Goal: Task Accomplishment & Management: Manage account settings

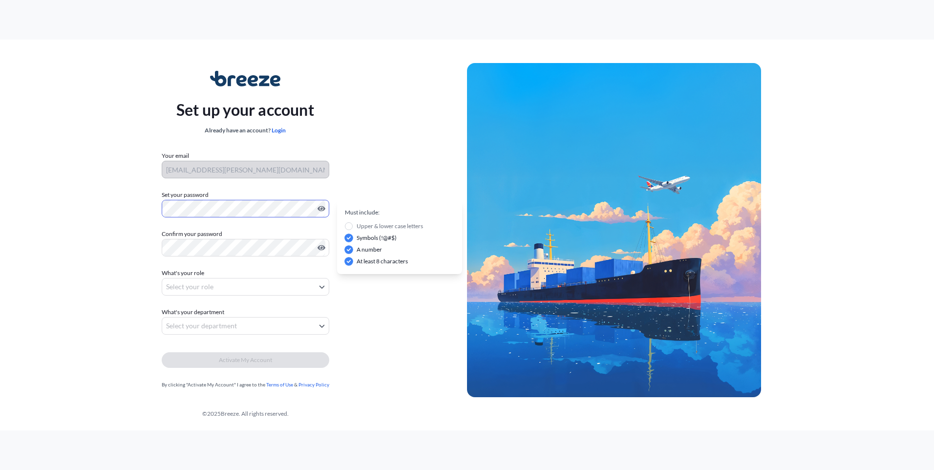
click at [50, 211] on div "Set up your account Already have an account? Login Your email simon.poore@farin…" at bounding box center [245, 230] width 444 height 358
click at [226, 288] on body "Set up your account Already have an account? Login Your email simon.poore@farin…" at bounding box center [467, 235] width 934 height 470
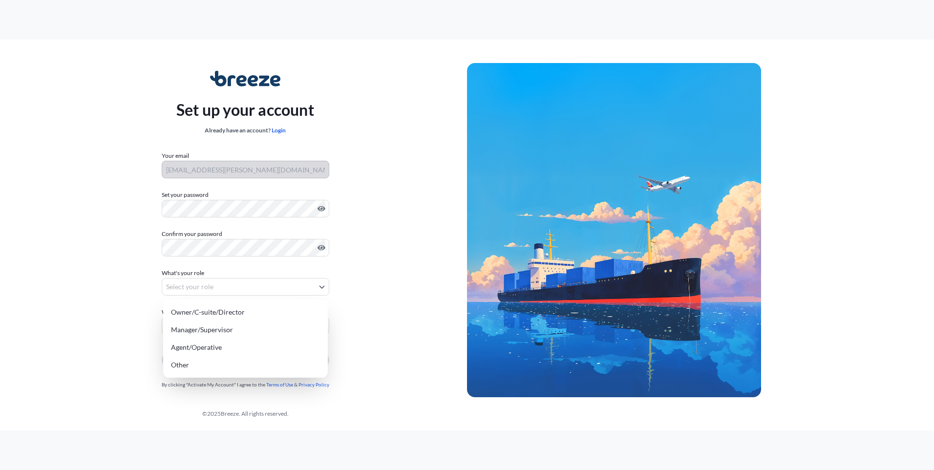
click at [318, 210] on icon "Show password" at bounding box center [321, 209] width 8 height 8
click at [207, 289] on body "Set up your account Already have an account? Login Your email simon.poore@farin…" at bounding box center [467, 235] width 934 height 470
click at [250, 359] on div "Other" at bounding box center [245, 365] width 157 height 18
select select "other"
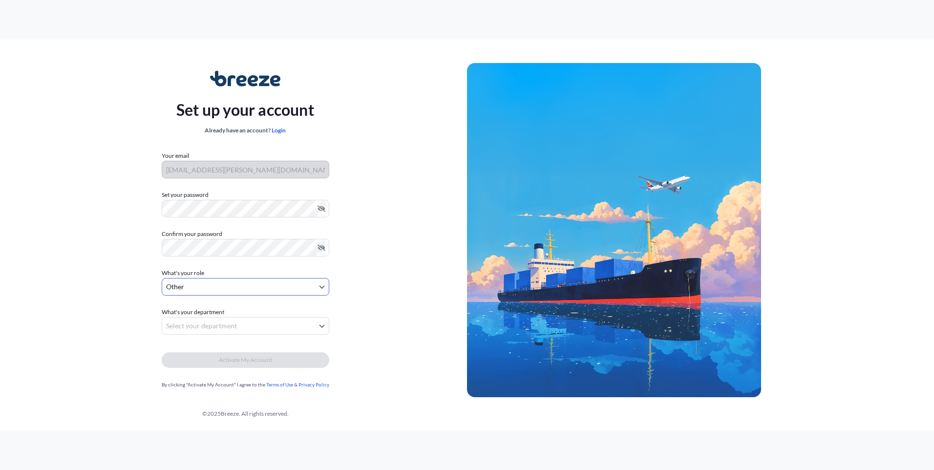
click at [244, 327] on body "Set up your account Already have an account? Login Your email simon.poore@farin…" at bounding box center [467, 235] width 934 height 470
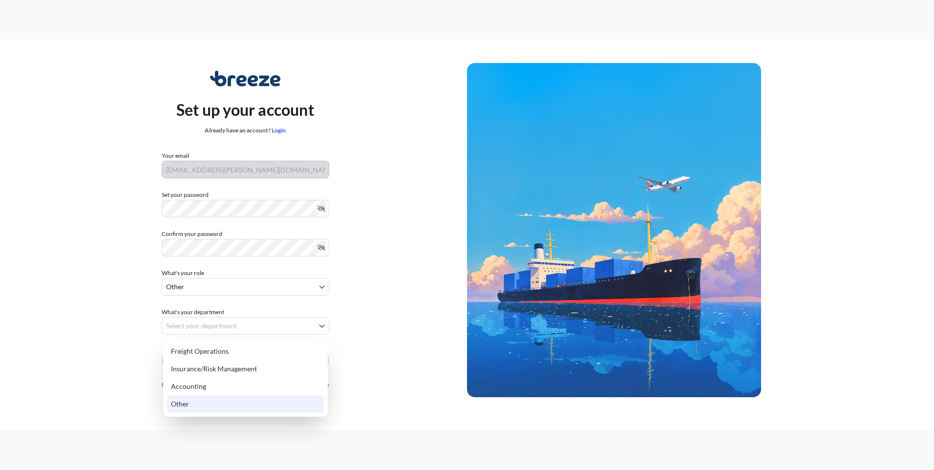
click at [190, 405] on div "Freight Operations Insurance/Risk Management Accounting Other" at bounding box center [245, 377] width 165 height 78
select select "other"
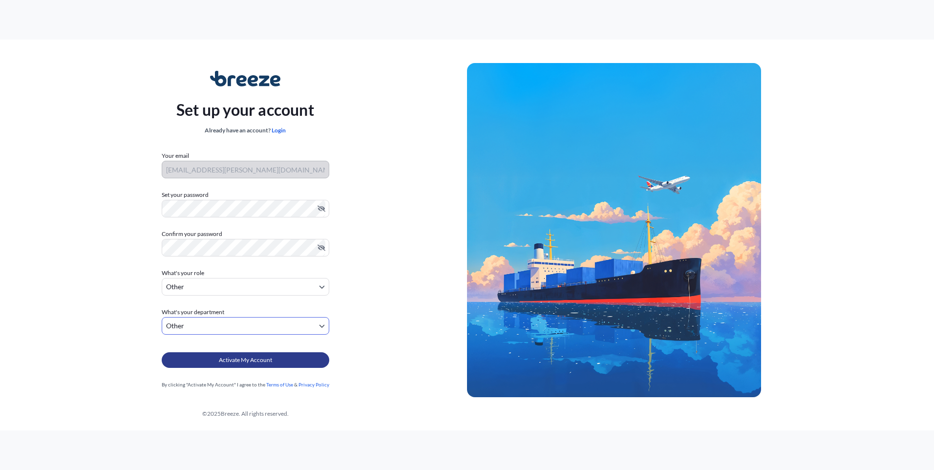
click at [235, 362] on span "Activate My Account" at bounding box center [245, 360] width 53 height 10
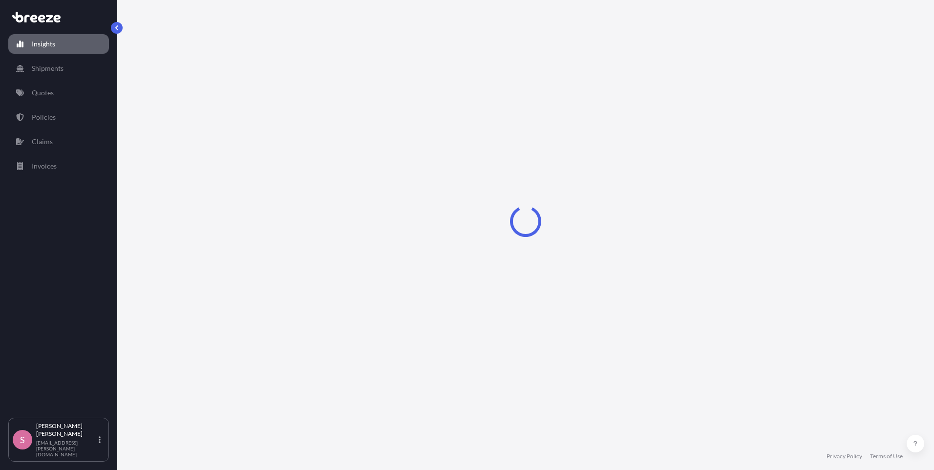
select select "2025"
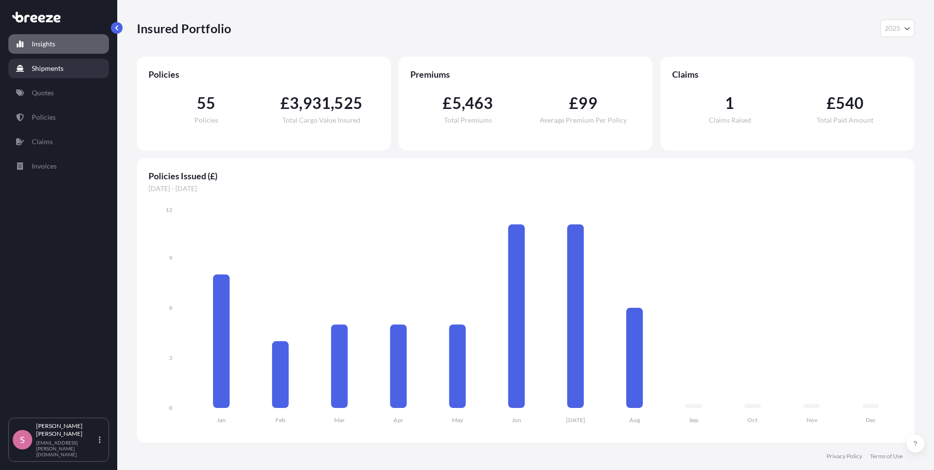
click at [51, 66] on p "Shipments" at bounding box center [48, 68] width 32 height 10
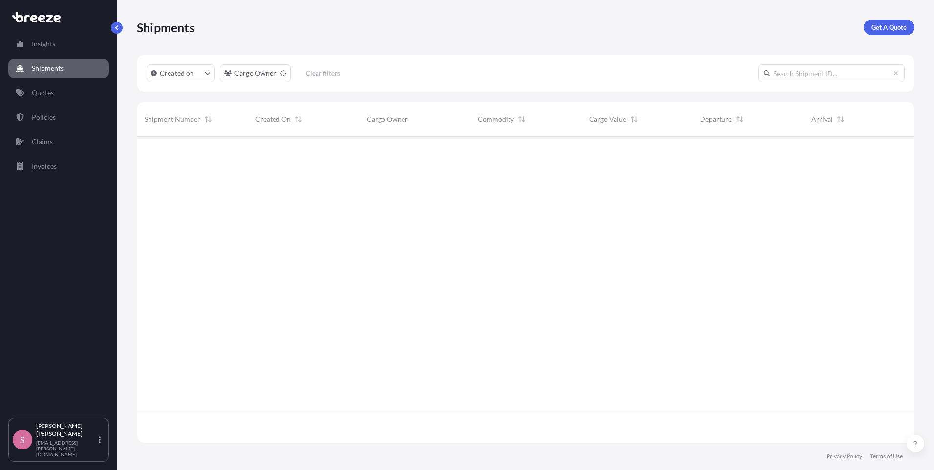
scroll to position [334, 770]
click at [51, 42] on p "Insights" at bounding box center [43, 44] width 23 height 10
select select "2025"
